Goal: Task Accomplishment & Management: Complete application form

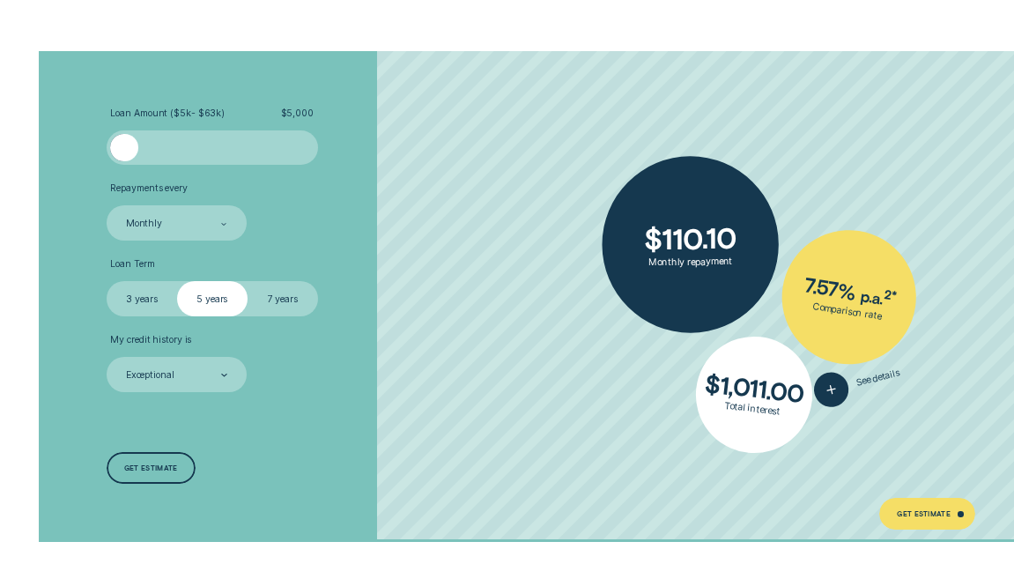
scroll to position [2524, 0]
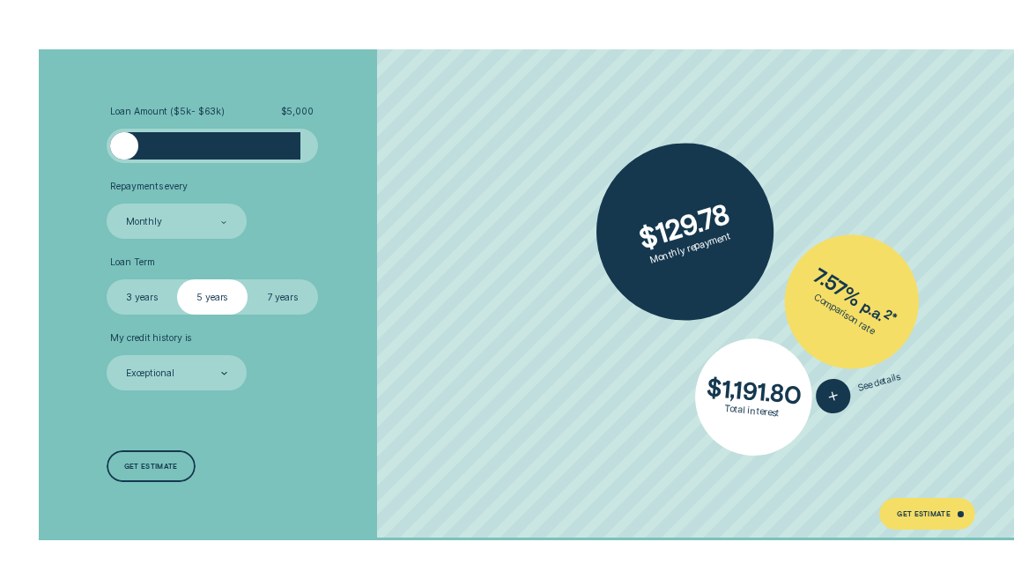
click at [125, 145] on div at bounding box center [124, 146] width 28 height 28
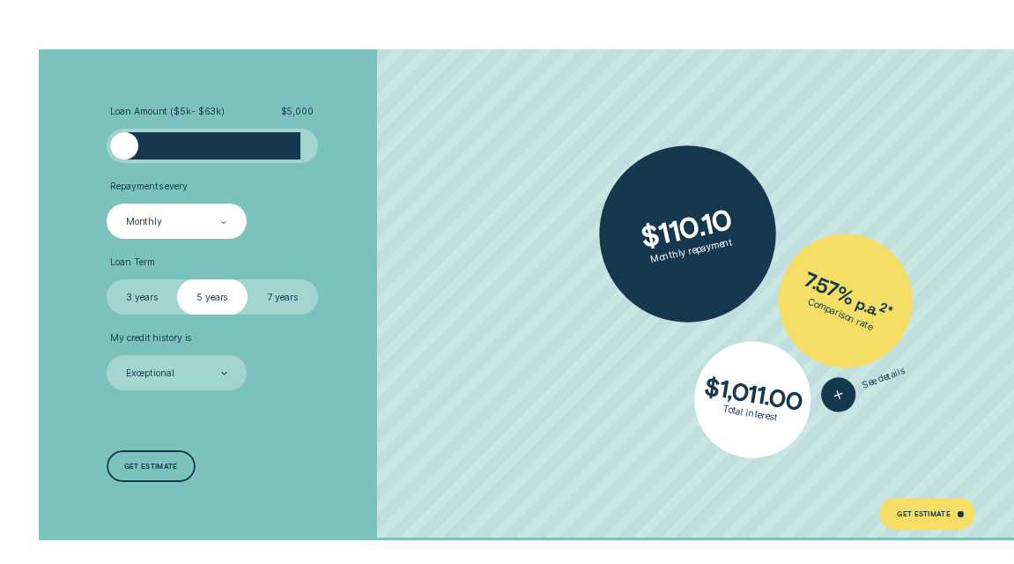
click at [187, 215] on div "Monthly" at bounding box center [175, 222] width 103 height 14
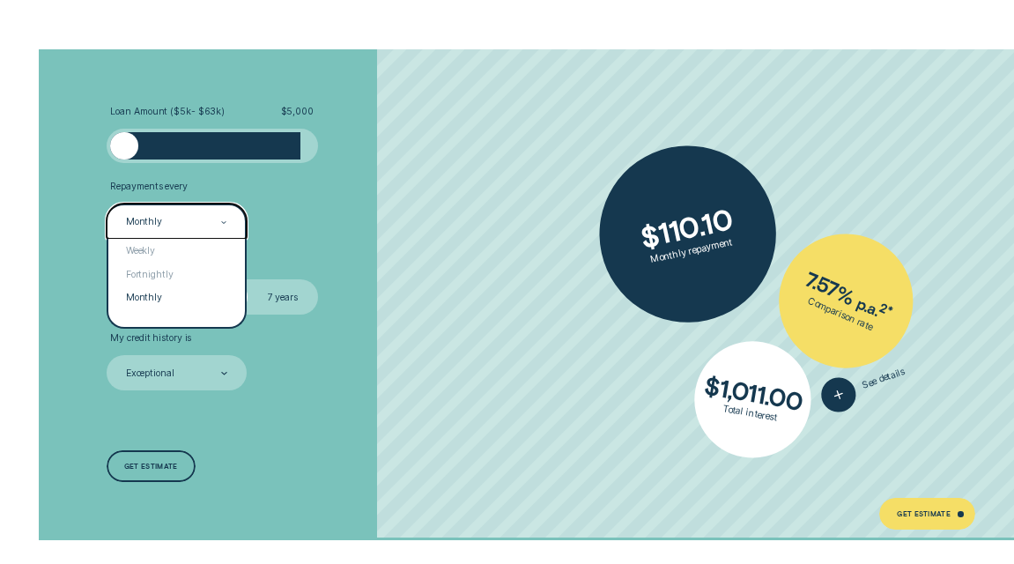
click at [319, 256] on li "Loan Term Select Loan Term 3 years 5 years 7 years" at bounding box center [270, 285] width 327 height 58
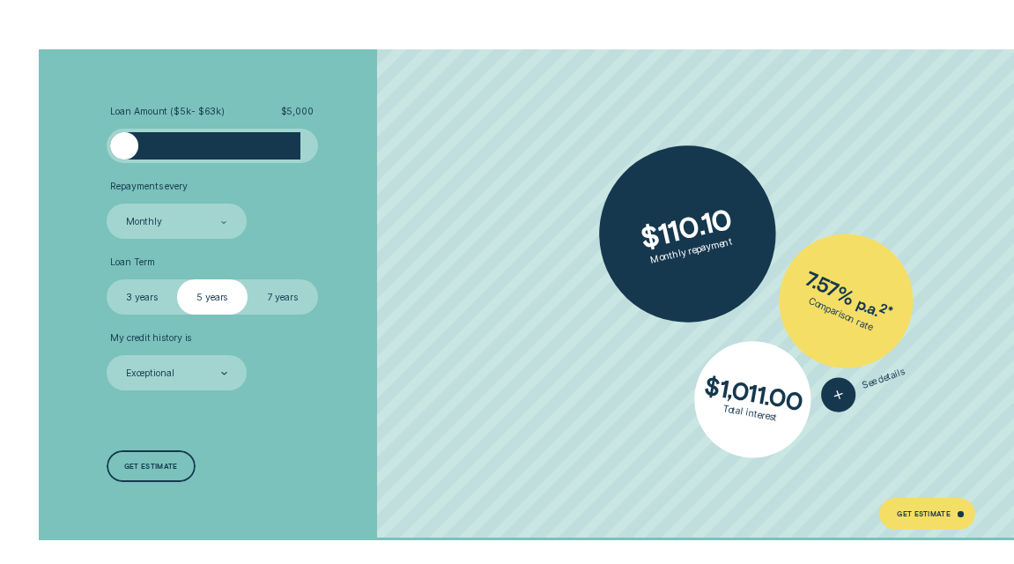
click at [299, 287] on label "7 years" at bounding box center [283, 296] width 71 height 35
click at [248, 279] on input "7 years" at bounding box center [248, 279] width 0 height 0
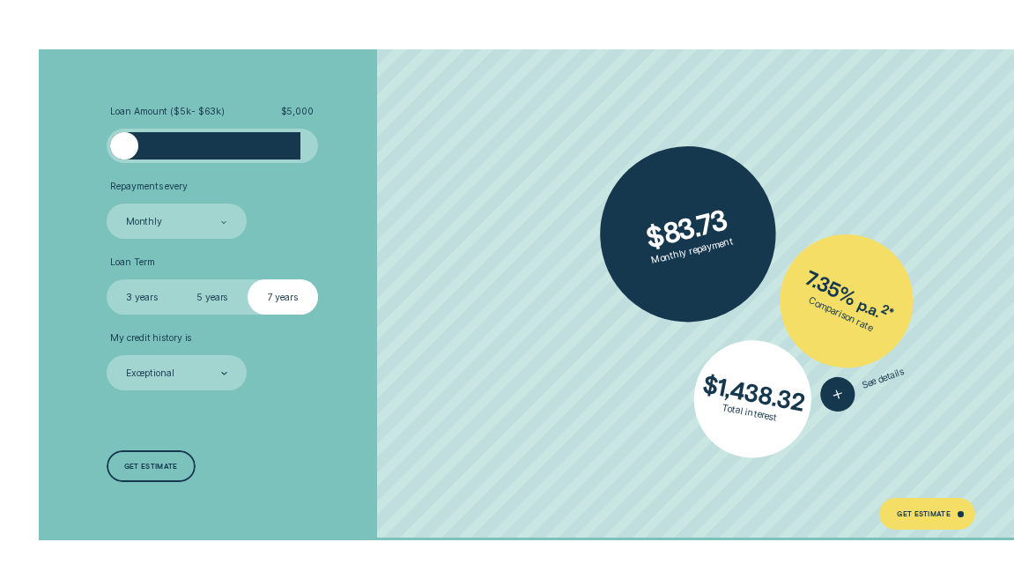
click at [145, 294] on label "3 years" at bounding box center [142, 296] width 71 height 35
click at [107, 279] on input "3 years" at bounding box center [107, 279] width 0 height 0
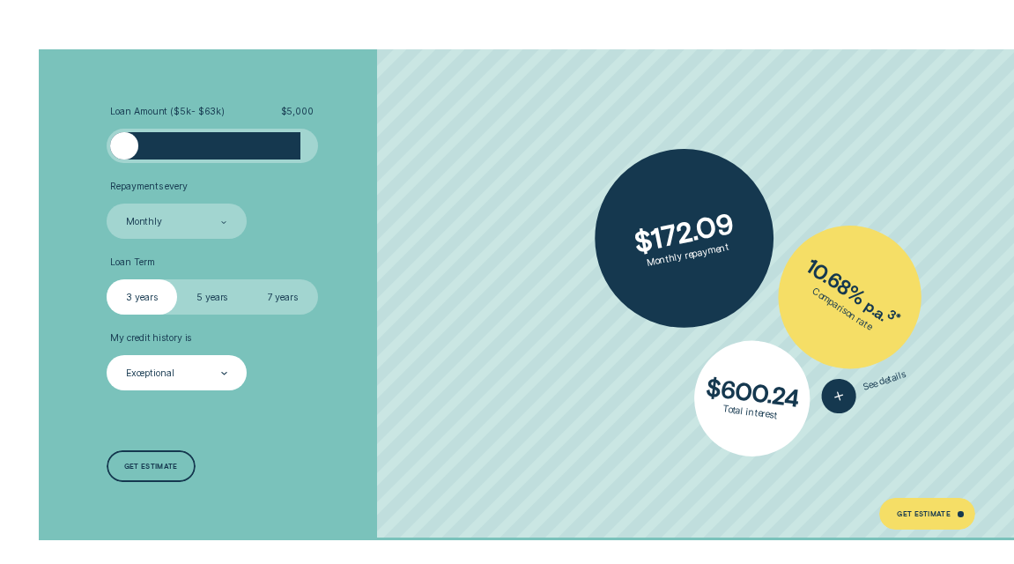
click at [182, 367] on div "Exceptional" at bounding box center [175, 374] width 103 height 14
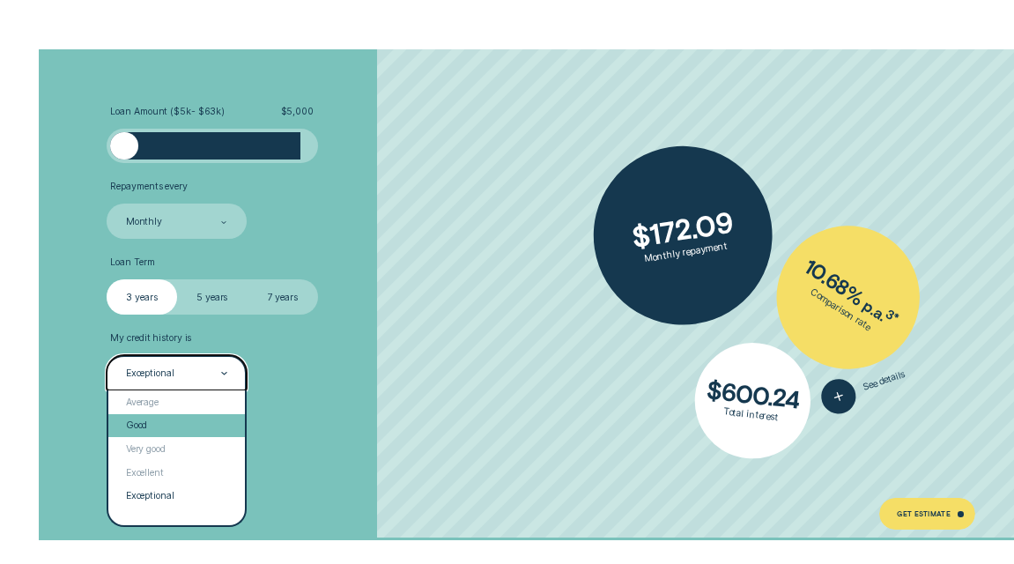
click at [159, 414] on div "Good" at bounding box center [176, 426] width 137 height 24
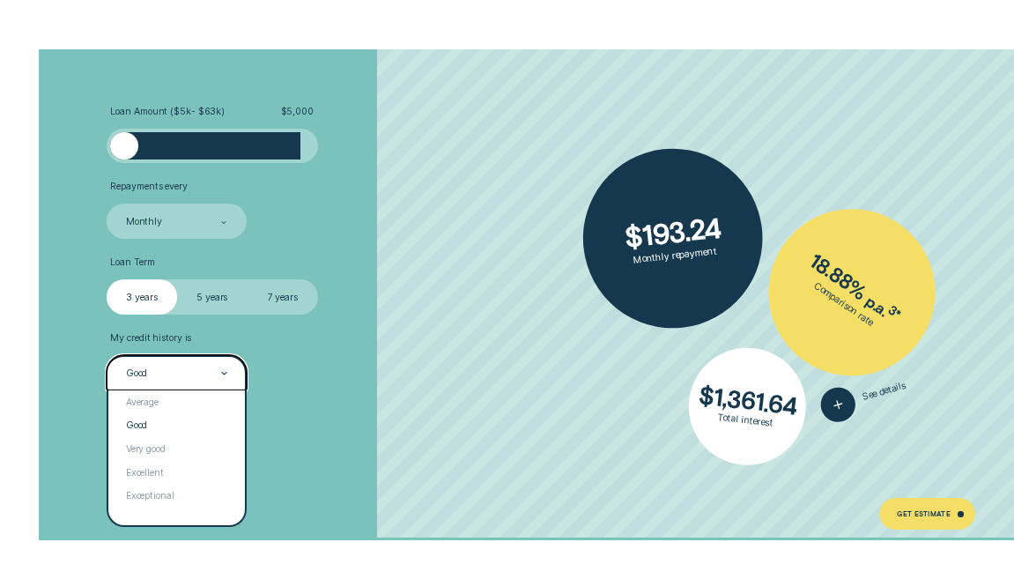
click at [160, 367] on div "Good" at bounding box center [175, 374] width 103 height 14
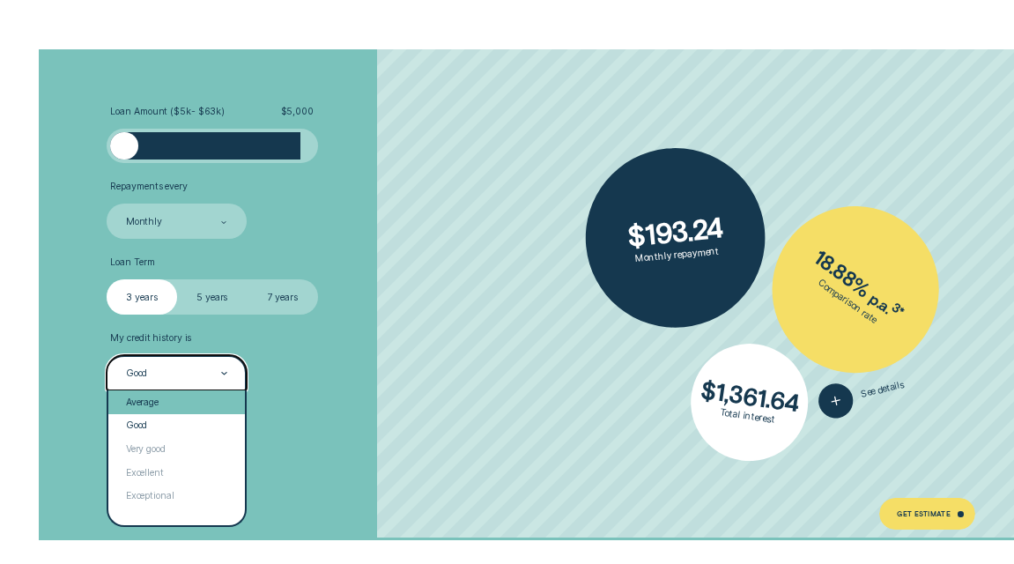
click at [159, 393] on div "Average" at bounding box center [176, 402] width 137 height 24
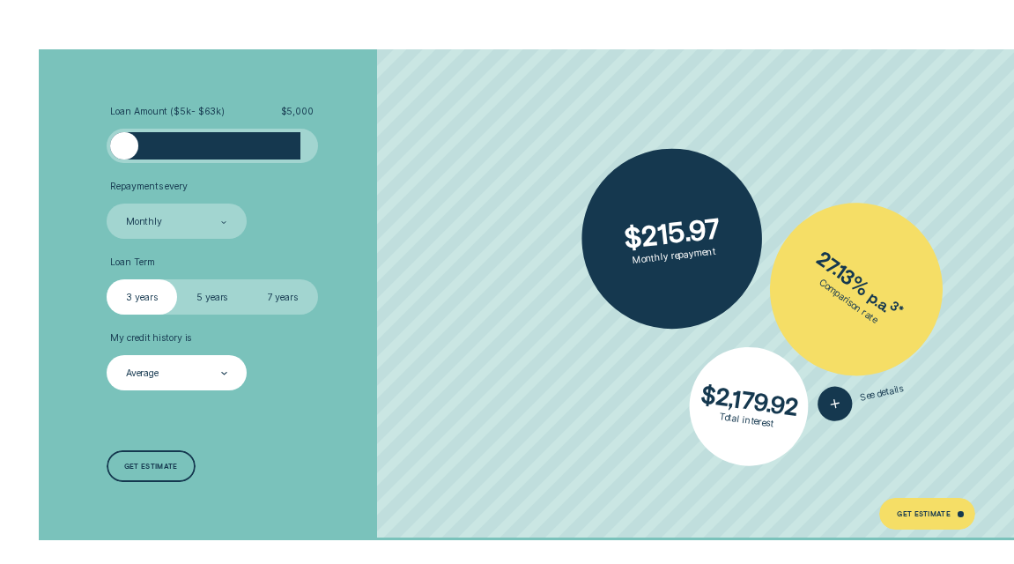
click at [197, 342] on div "My credit history is Average" at bounding box center [177, 361] width 140 height 58
click at [196, 355] on div "Average" at bounding box center [177, 372] width 140 height 35
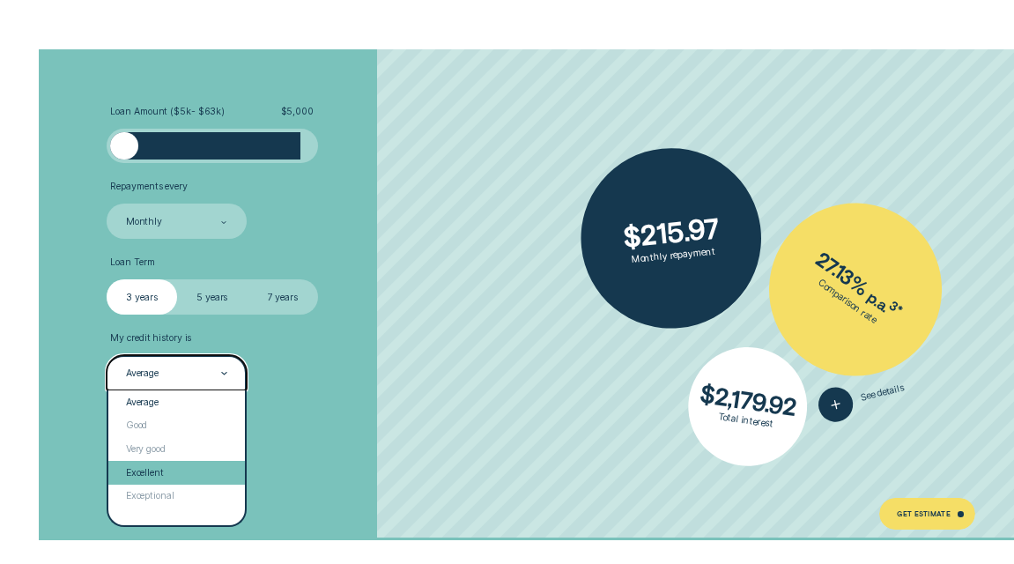
click at [172, 471] on div "Excellent" at bounding box center [176, 473] width 137 height 24
